Goal: Navigation & Orientation: Find specific page/section

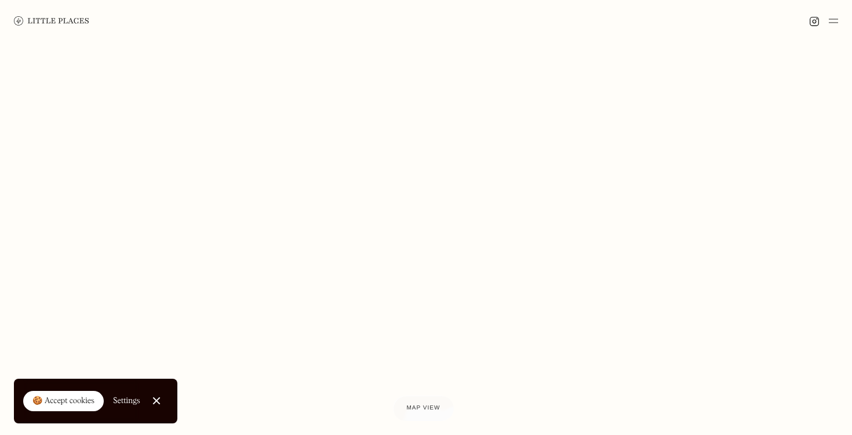
click at [835, 21] on img at bounding box center [833, 21] width 9 height 14
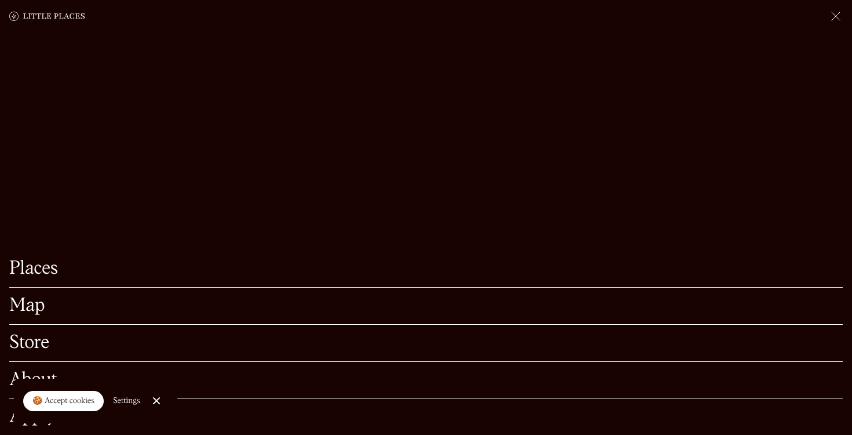
click at [38, 275] on link "Places" at bounding box center [426, 269] width 834 height 18
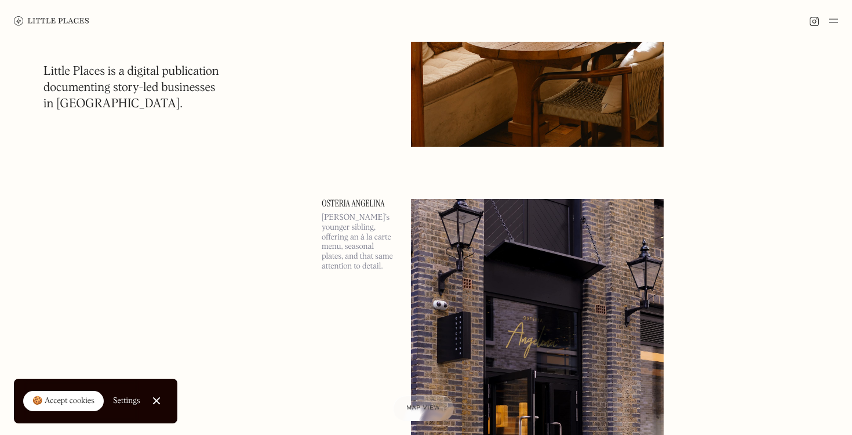
scroll to position [9621, 0]
